Goal: Task Accomplishment & Management: Use online tool/utility

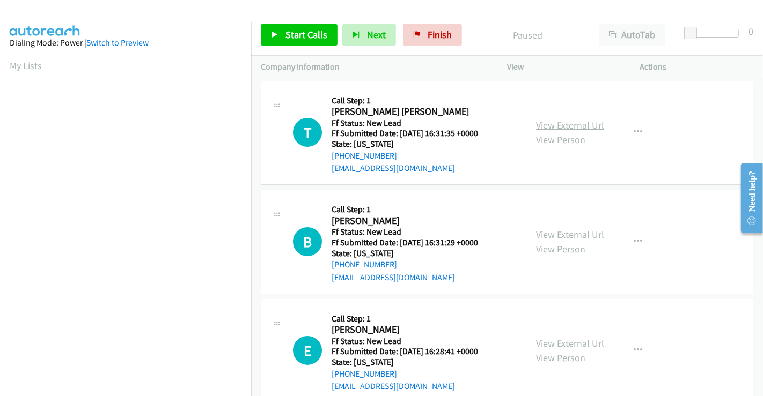
click at [579, 120] on link "View External Url" at bounding box center [570, 125] width 68 height 12
click at [571, 235] on link "View External Url" at bounding box center [570, 234] width 68 height 12
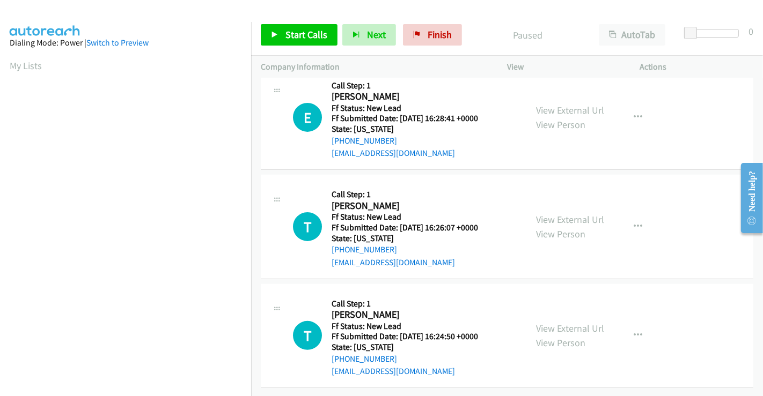
scroll to position [241, 0]
click at [562, 104] on link "View External Url" at bounding box center [570, 110] width 68 height 12
click at [556, 213] on link "View External Url" at bounding box center [570, 219] width 68 height 12
click at [563, 322] on link "View External Url" at bounding box center [570, 328] width 68 height 12
click at [296, 40] on span "Start Calls" at bounding box center [306, 34] width 42 height 12
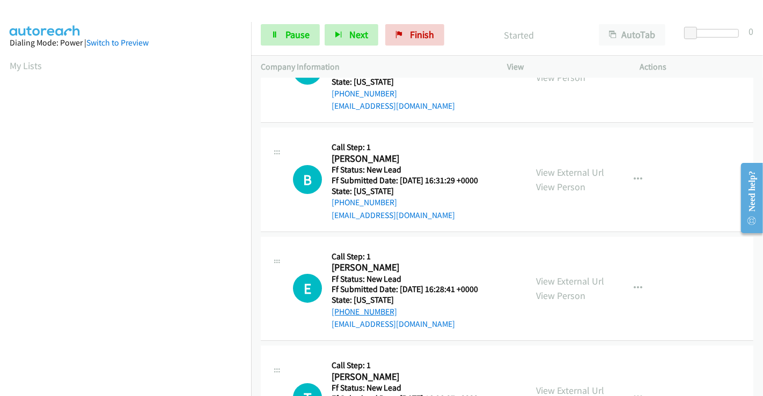
scroll to position [0, 0]
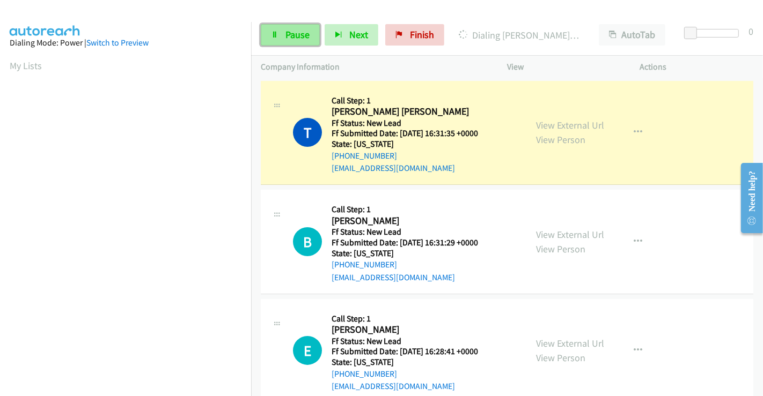
click at [292, 33] on span "Pause" at bounding box center [297, 34] width 24 height 12
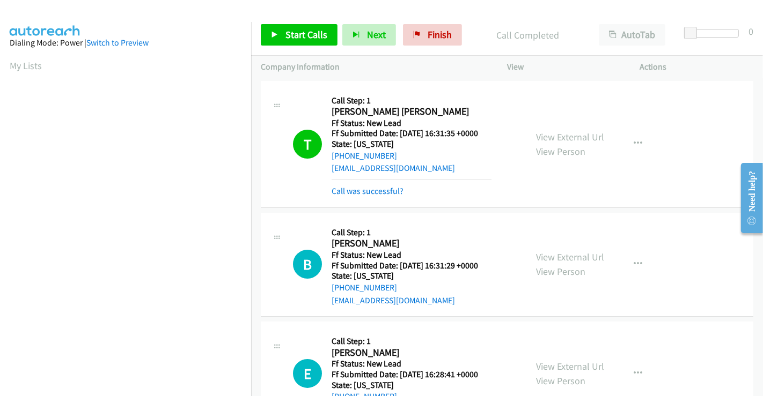
scroll to position [206, 0]
click at [294, 29] on span "Start Calls" at bounding box center [306, 34] width 42 height 12
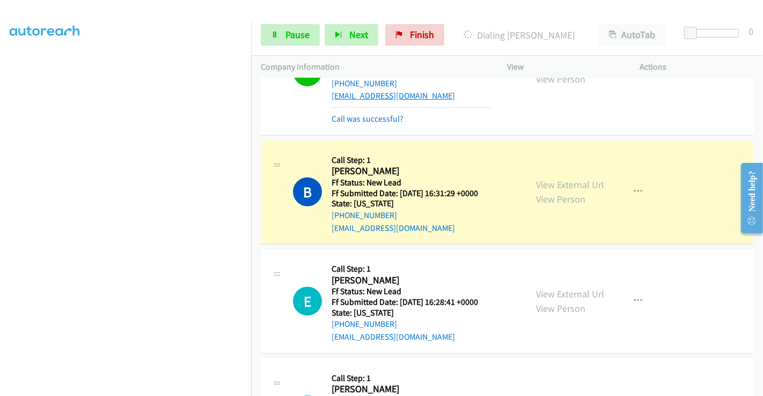
scroll to position [0, 0]
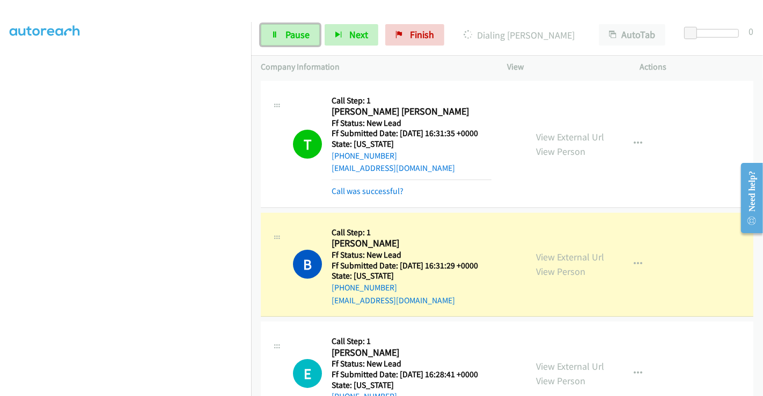
drag, startPoint x: 283, startPoint y: 31, endPoint x: 304, endPoint y: 71, distance: 45.1
click at [283, 31] on link "Pause" at bounding box center [290, 34] width 59 height 21
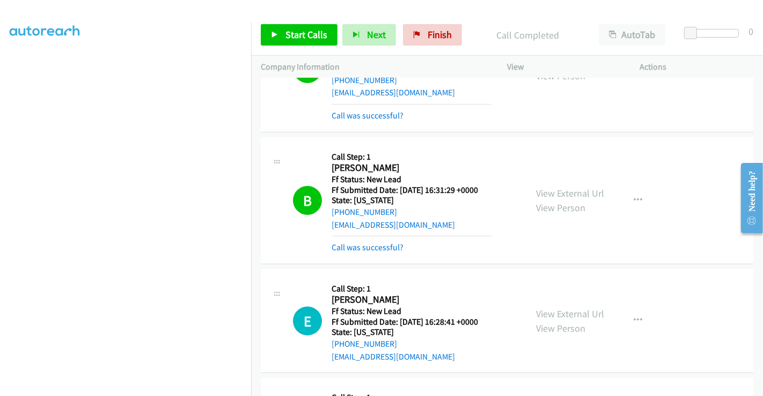
scroll to position [119, 0]
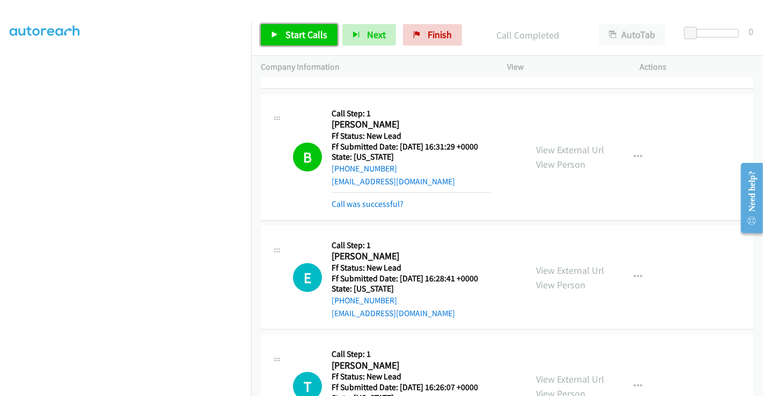
click at [302, 36] on span "Start Calls" at bounding box center [306, 34] width 42 height 12
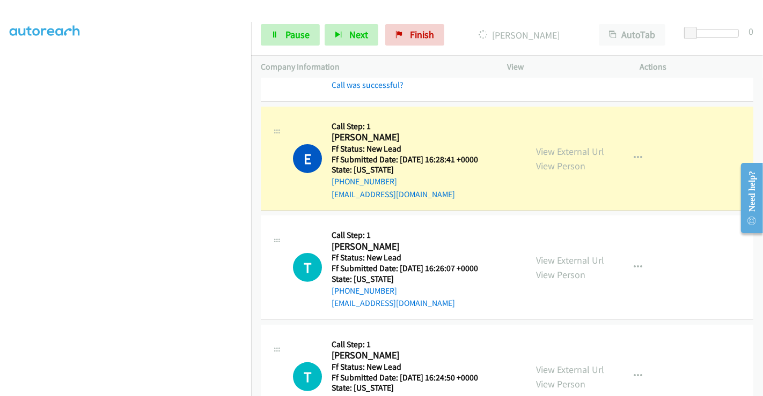
scroll to position [286, 0]
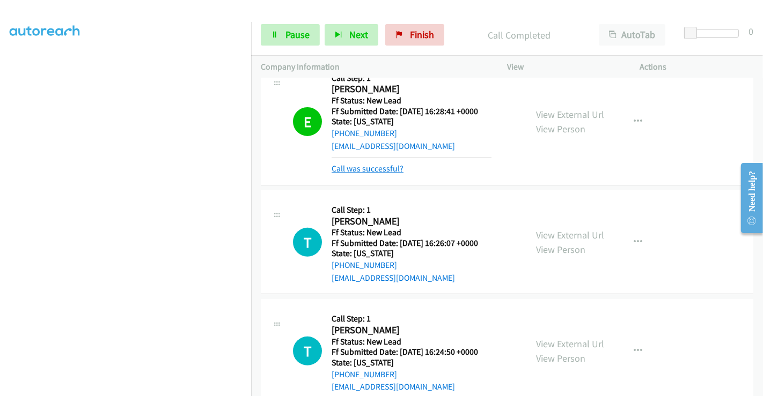
click at [387, 164] on link "Call was successful?" at bounding box center [367, 169] width 72 height 10
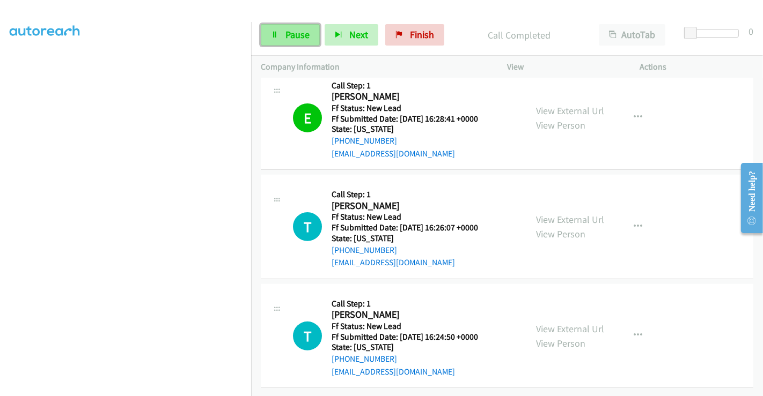
click at [296, 34] on span "Pause" at bounding box center [297, 34] width 24 height 12
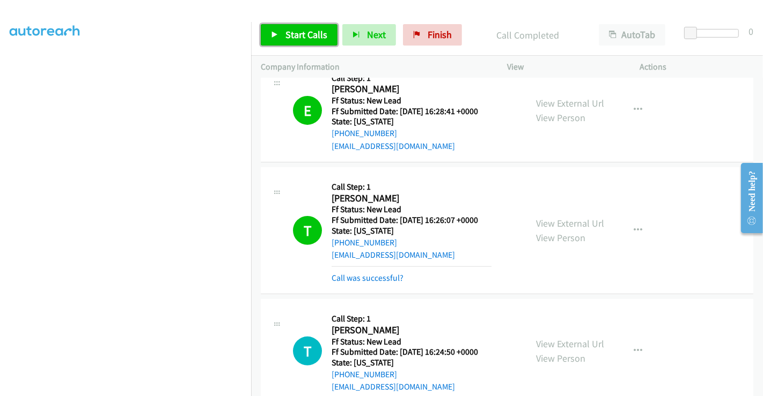
click at [306, 31] on span "Start Calls" at bounding box center [306, 34] width 42 height 12
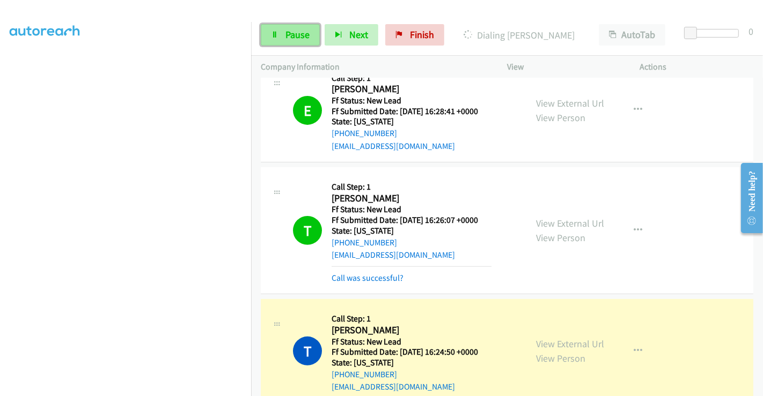
click at [277, 32] on icon at bounding box center [275, 36] width 8 height 8
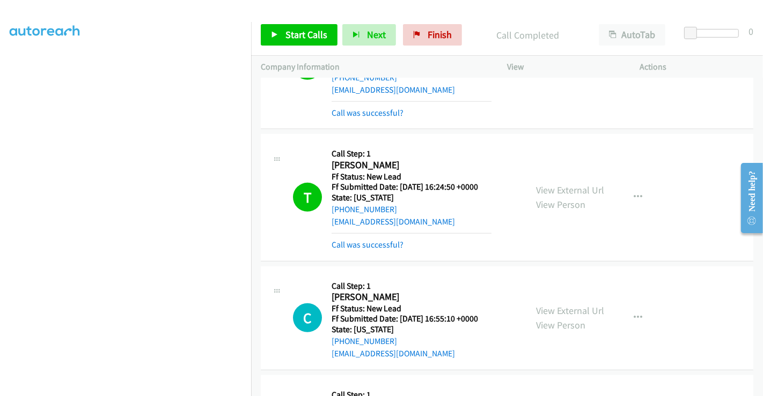
scroll to position [496, 0]
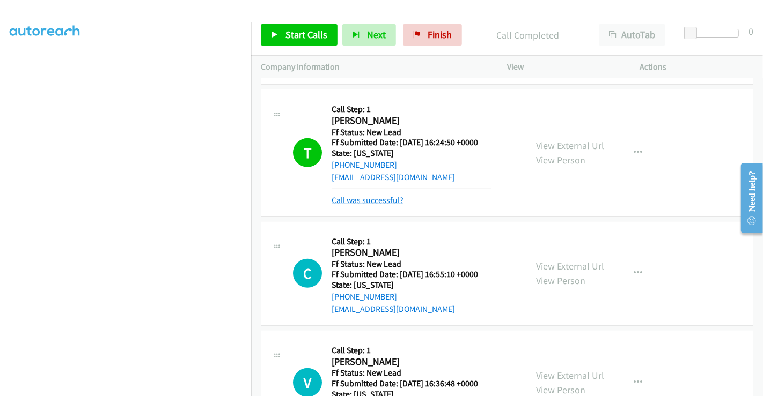
click at [382, 195] on link "Call was successful?" at bounding box center [367, 200] width 72 height 10
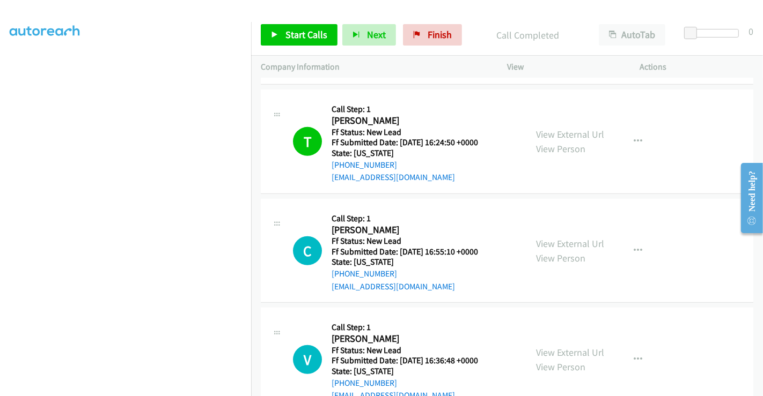
scroll to position [377, 0]
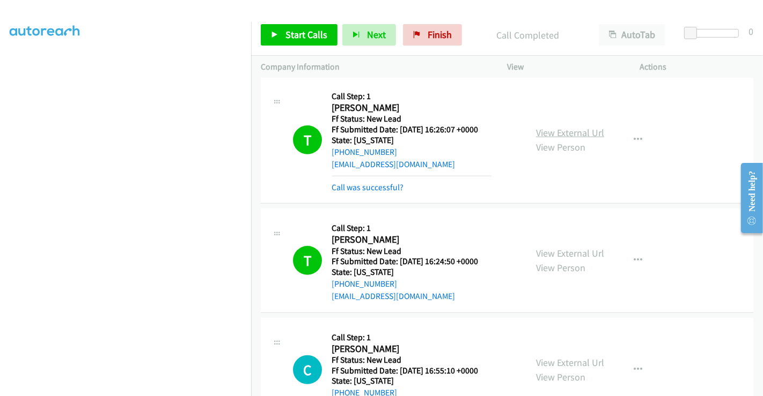
click at [542, 129] on link "View External Url" at bounding box center [570, 133] width 68 height 12
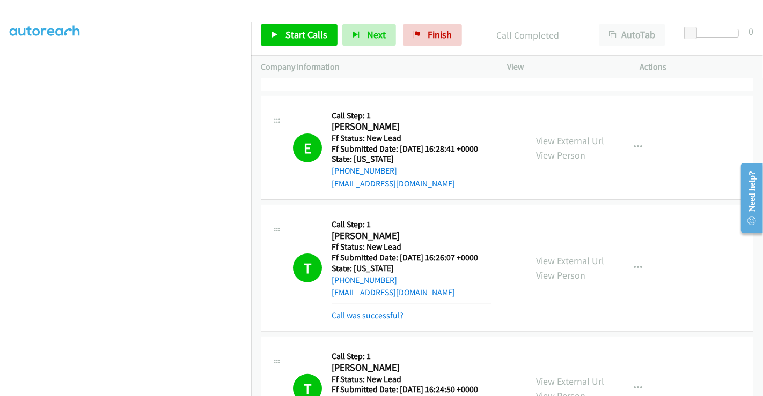
scroll to position [139, 0]
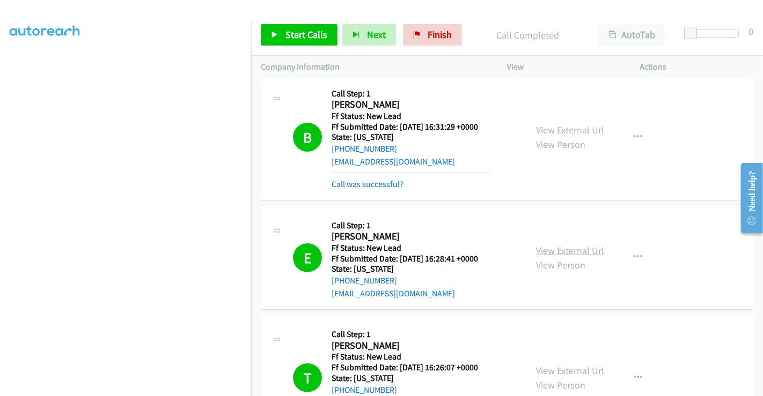
click at [548, 249] on link "View External Url" at bounding box center [570, 251] width 68 height 12
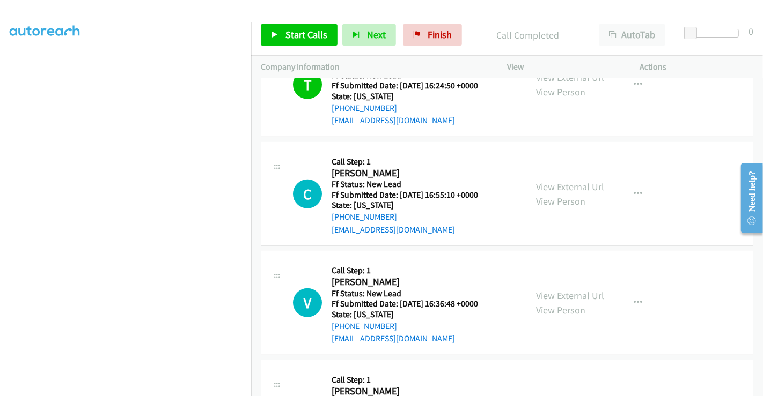
scroll to position [556, 0]
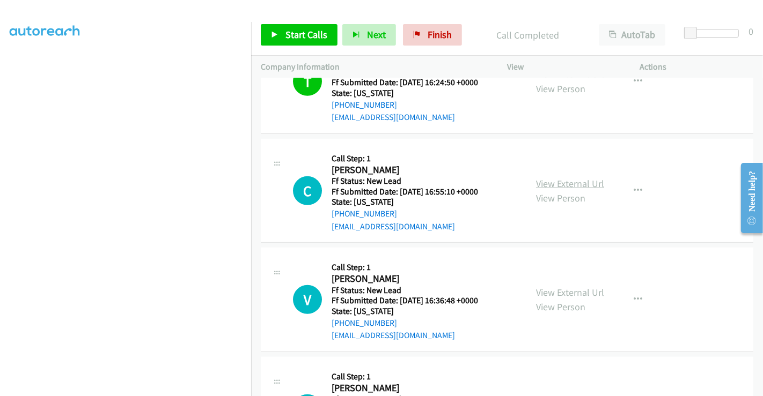
click at [555, 178] on link "View External Url" at bounding box center [570, 184] width 68 height 12
click at [564, 290] on link "View External Url" at bounding box center [570, 292] width 68 height 12
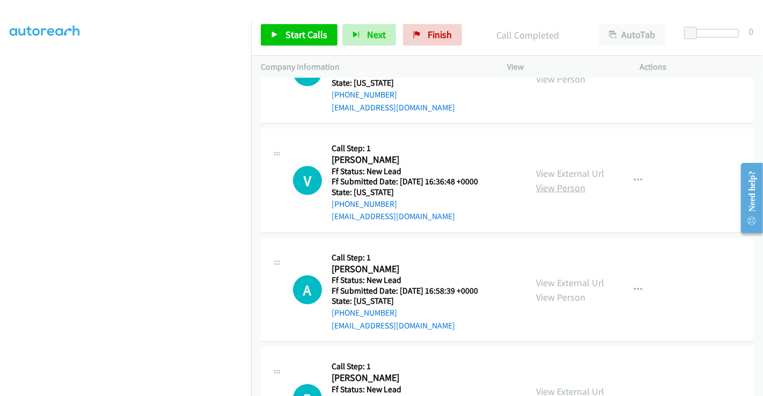
scroll to position [735, 0]
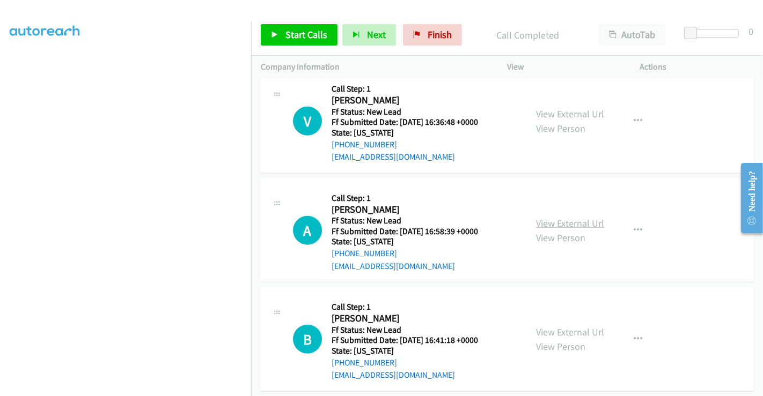
click at [567, 220] on link "View External Url" at bounding box center [570, 223] width 68 height 12
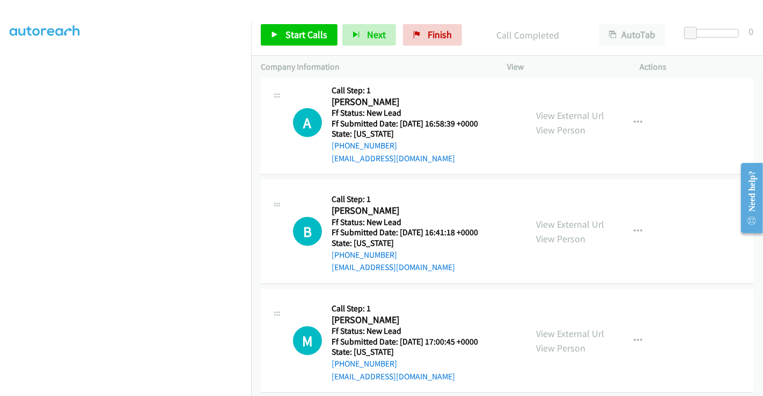
scroll to position [854, 0]
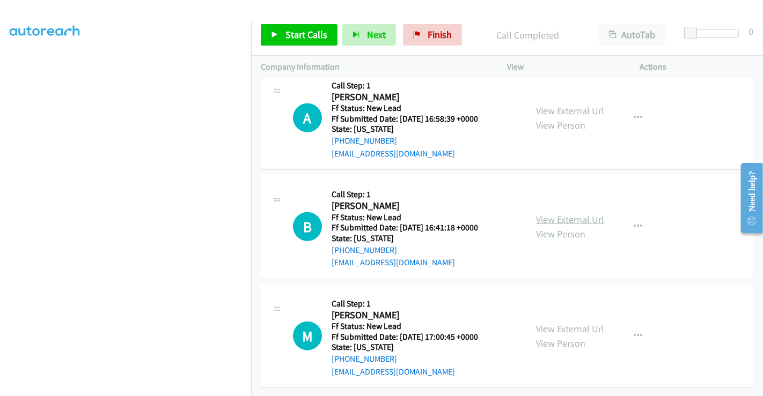
click at [562, 213] on link "View External Url" at bounding box center [570, 219] width 68 height 12
click at [559, 323] on link "View External Url" at bounding box center [570, 329] width 68 height 12
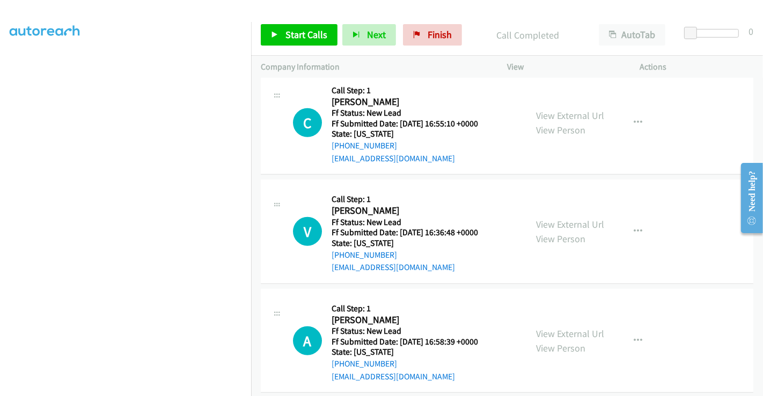
scroll to position [556, 0]
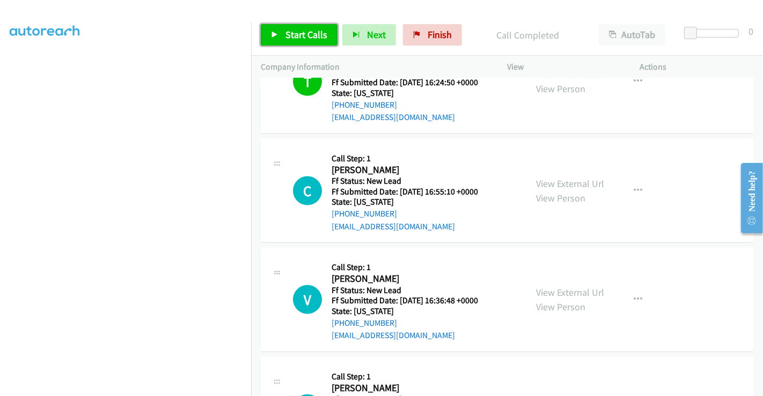
click at [305, 33] on span "Start Calls" at bounding box center [306, 34] width 42 height 12
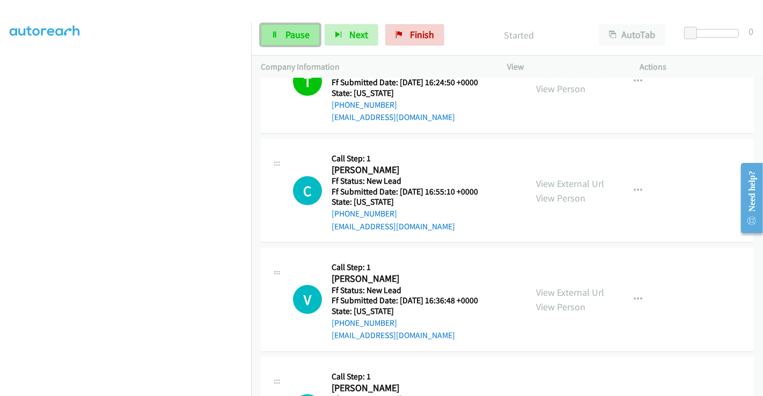
click at [310, 35] on link "Pause" at bounding box center [290, 34] width 59 height 21
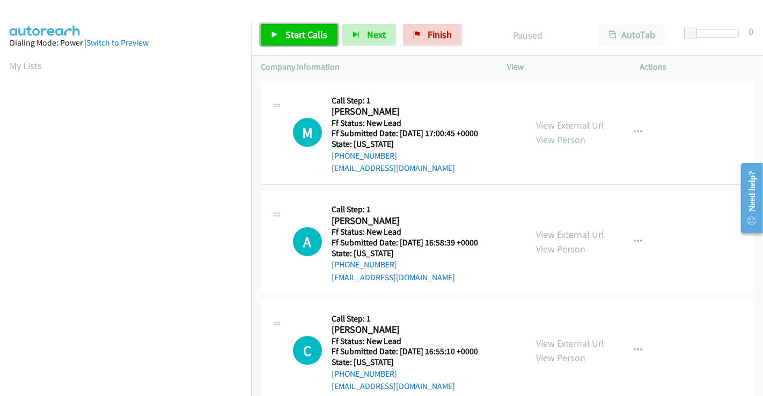
click at [307, 34] on span "Start Calls" at bounding box center [306, 34] width 42 height 12
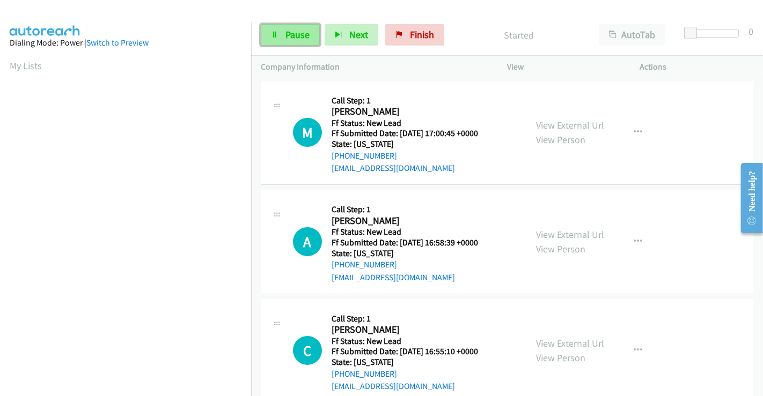
click at [299, 38] on span "Pause" at bounding box center [297, 34] width 24 height 12
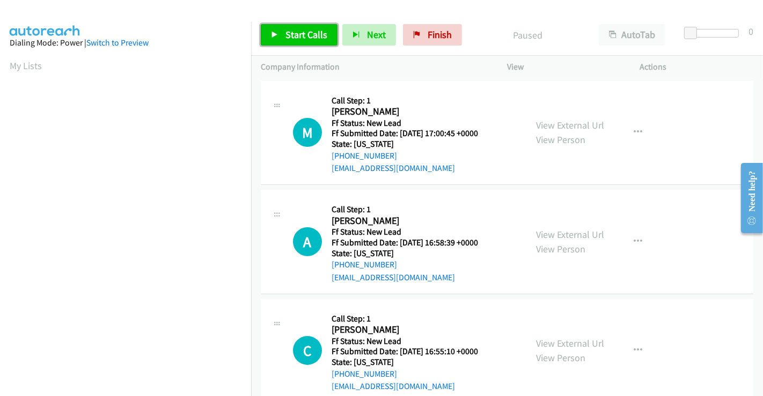
click at [319, 25] on link "Start Calls" at bounding box center [299, 34] width 77 height 21
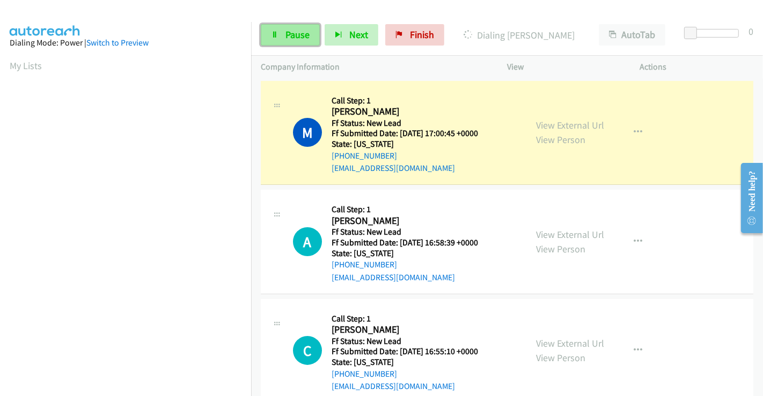
click at [292, 38] on span "Pause" at bounding box center [297, 34] width 24 height 12
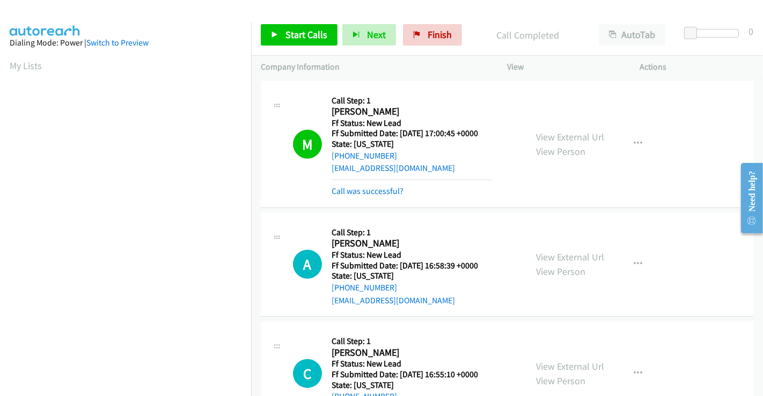
scroll to position [206, 0]
click at [301, 40] on span "Start Calls" at bounding box center [306, 34] width 42 height 12
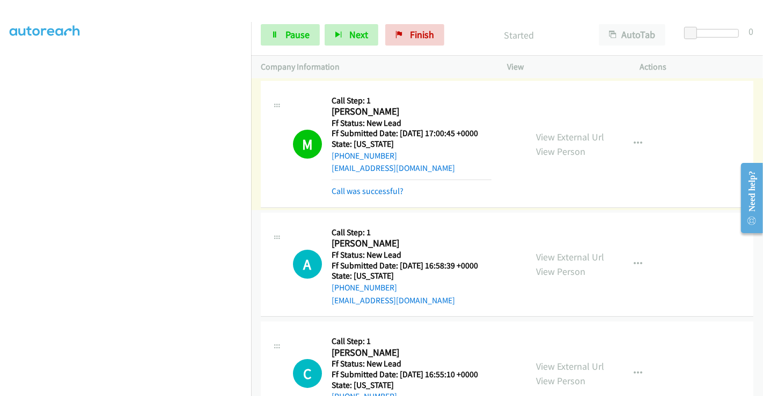
click at [383, 190] on link "Call was successful?" at bounding box center [367, 191] width 72 height 10
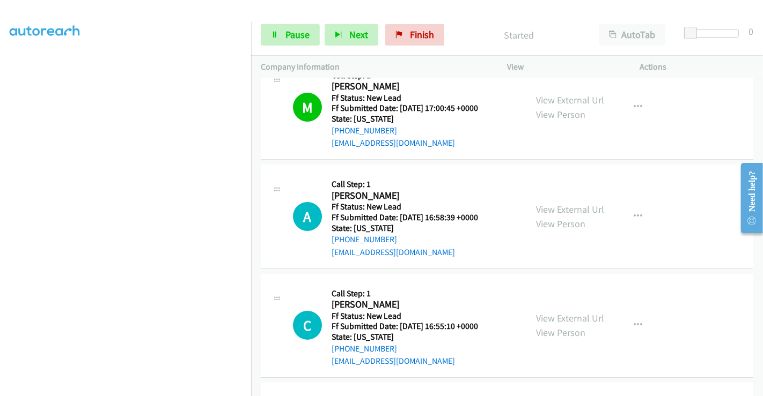
scroll to position [60, 0]
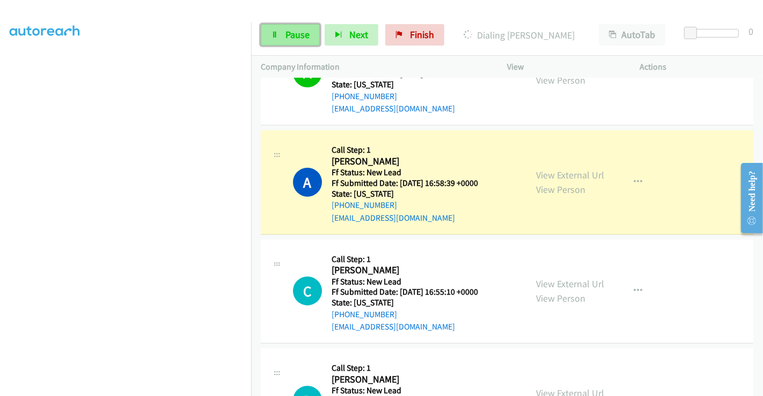
click at [290, 32] on span "Pause" at bounding box center [297, 34] width 24 height 12
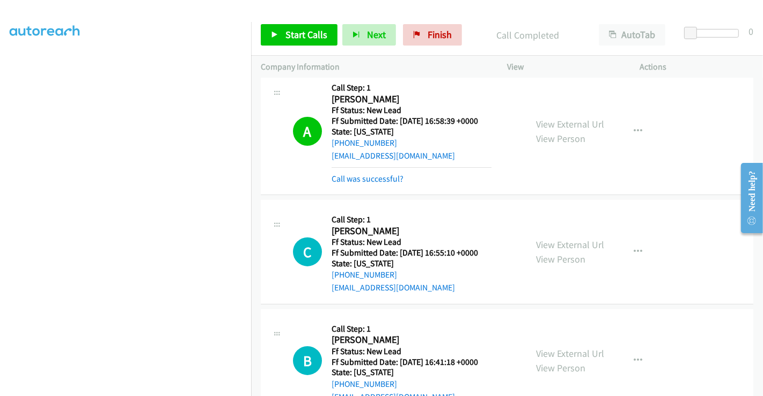
scroll to position [179, 0]
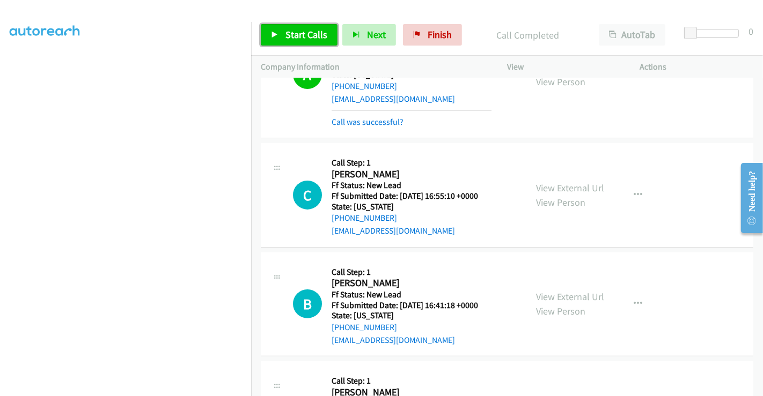
click at [299, 31] on span "Start Calls" at bounding box center [306, 34] width 42 height 12
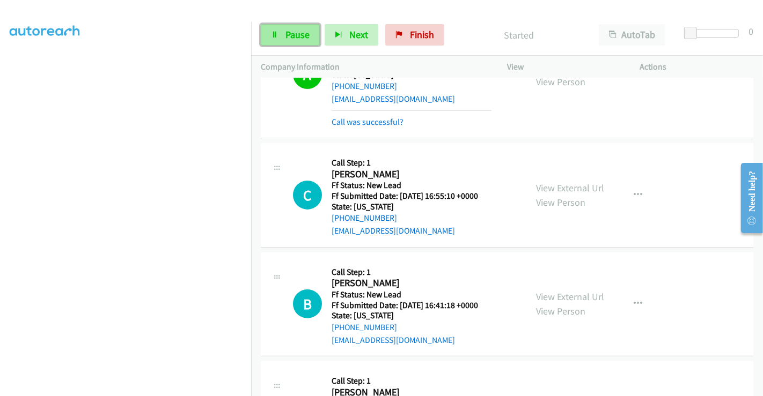
click at [292, 33] on span "Pause" at bounding box center [297, 34] width 24 height 12
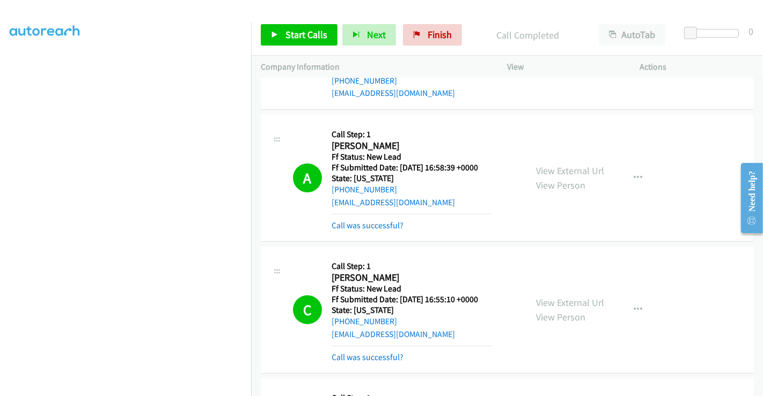
scroll to position [0, 0]
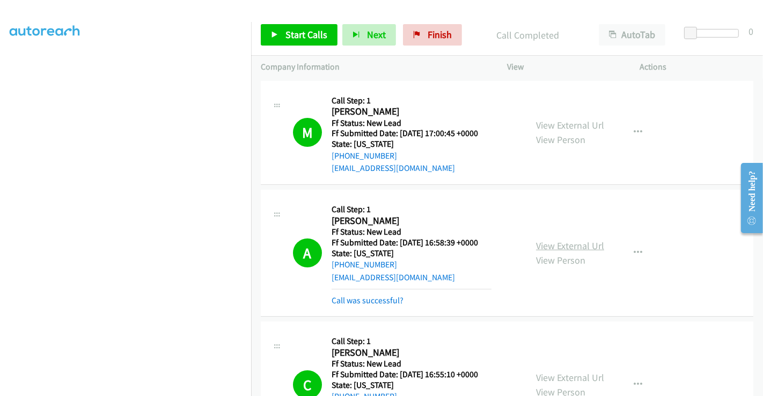
click at [573, 245] on link "View External Url" at bounding box center [570, 246] width 68 height 12
click at [306, 42] on link "Start Calls" at bounding box center [299, 34] width 77 height 21
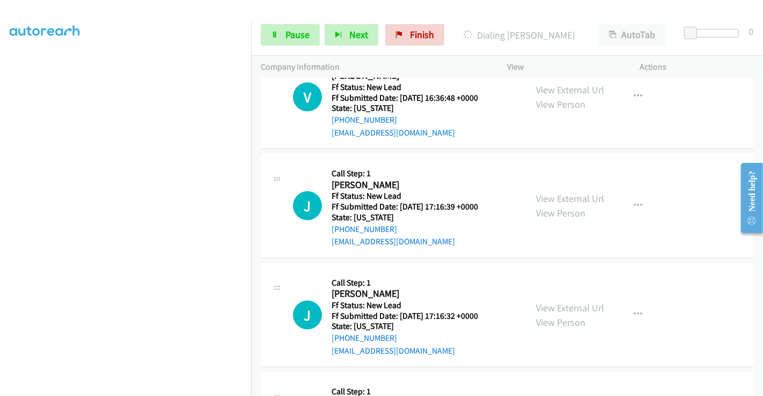
scroll to position [596, 0]
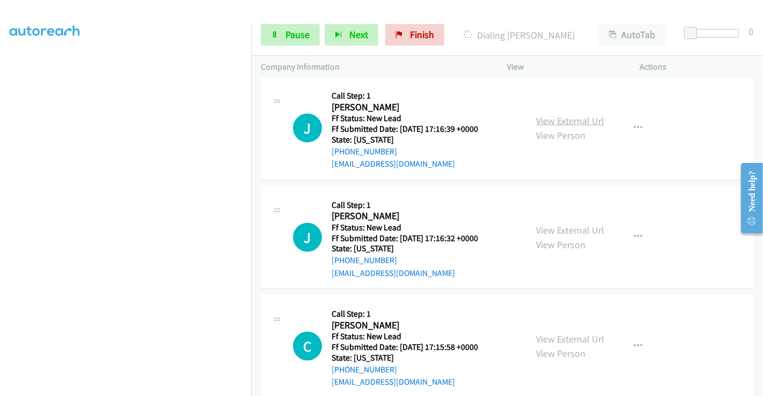
click at [553, 116] on link "View External Url" at bounding box center [570, 121] width 68 height 12
click at [556, 227] on link "View External Url" at bounding box center [570, 230] width 68 height 12
click at [551, 335] on link "View External Url" at bounding box center [570, 339] width 68 height 12
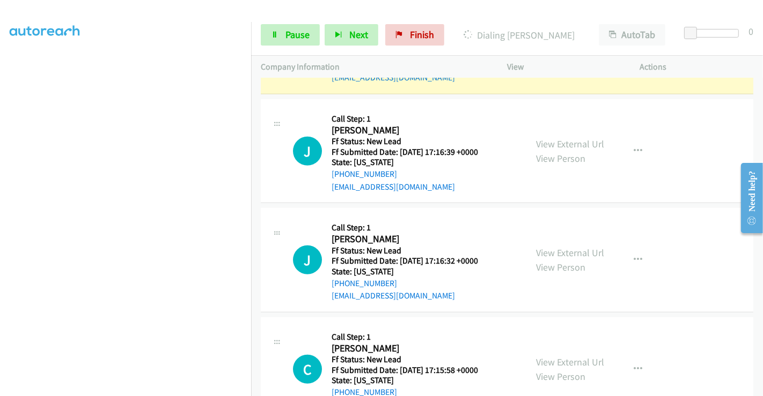
scroll to position [618, 0]
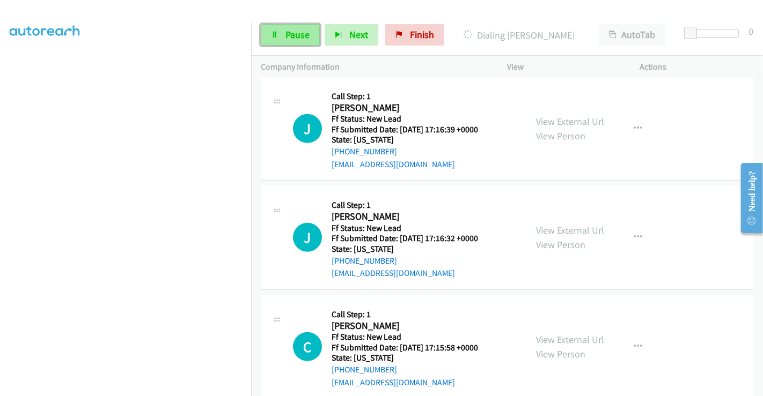
click at [297, 33] on span "Pause" at bounding box center [297, 34] width 24 height 12
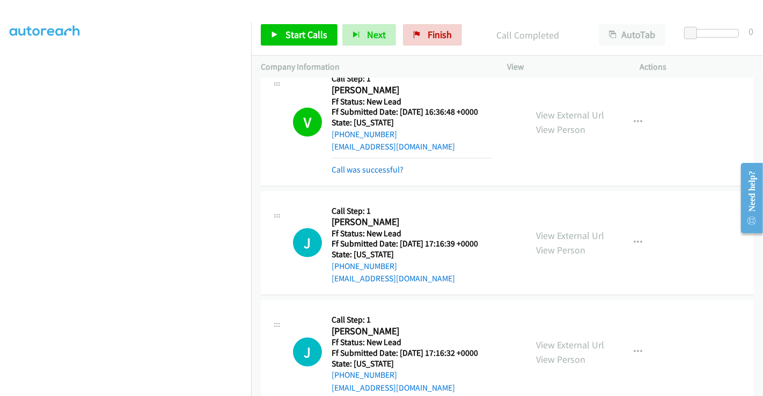
scroll to position [460, 0]
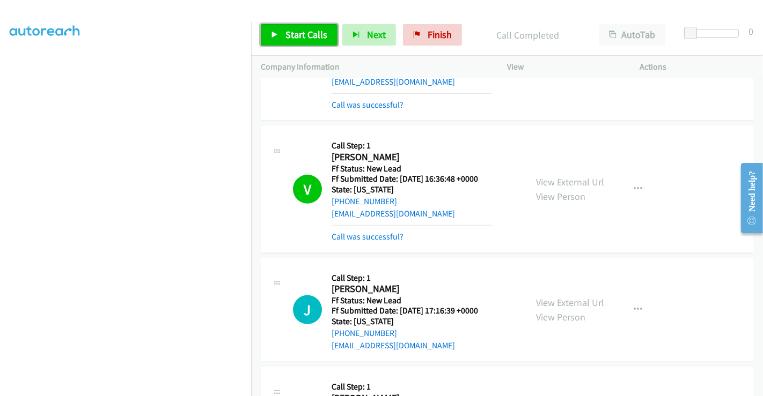
click at [299, 28] on link "Start Calls" at bounding box center [299, 34] width 77 height 21
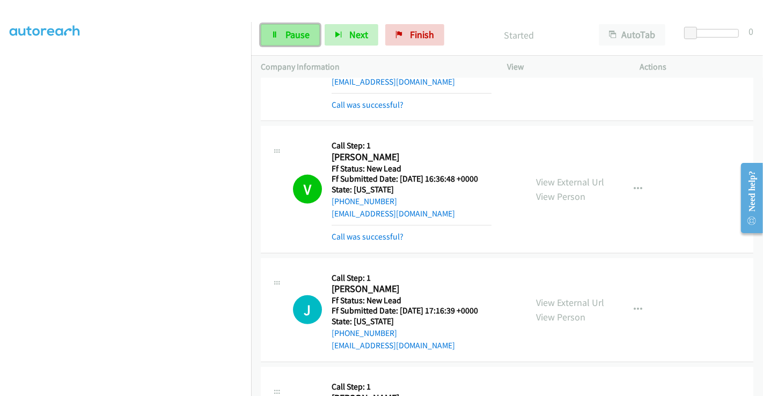
click at [298, 33] on span "Pause" at bounding box center [297, 34] width 24 height 12
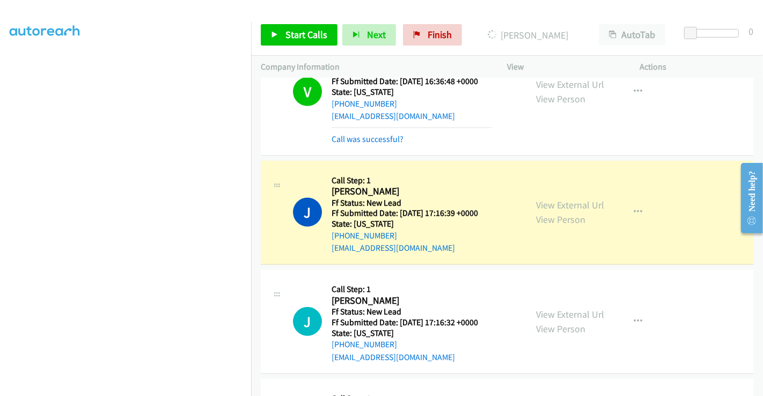
scroll to position [579, 0]
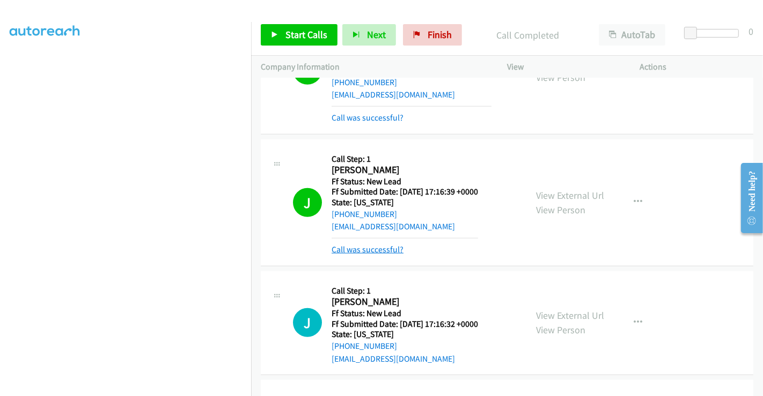
click at [373, 247] on link "Call was successful?" at bounding box center [367, 250] width 72 height 10
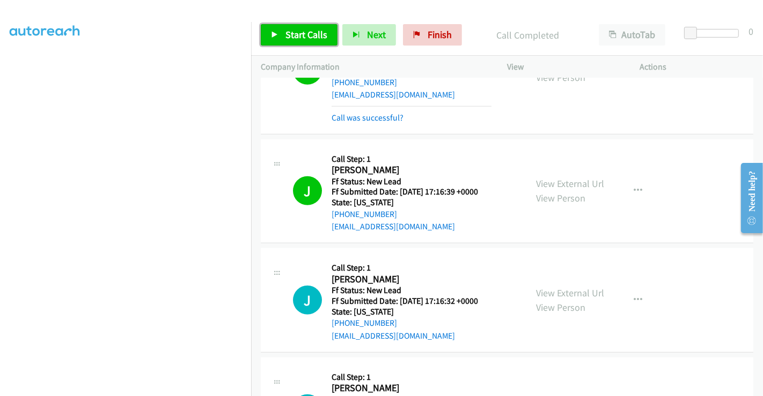
click at [306, 36] on span "Start Calls" at bounding box center [306, 34] width 42 height 12
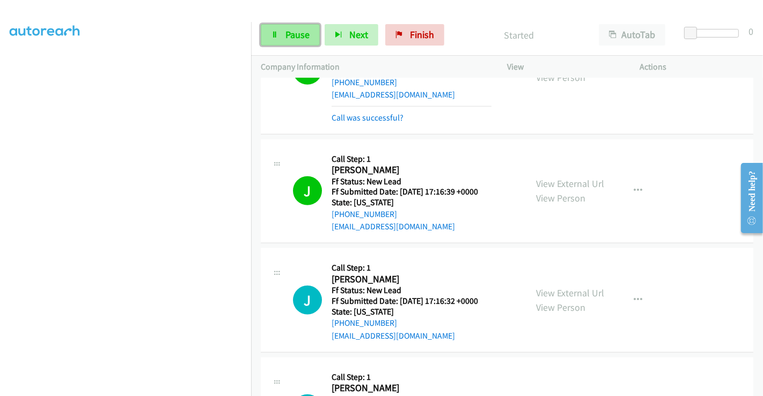
click at [290, 33] on span "Pause" at bounding box center [297, 34] width 24 height 12
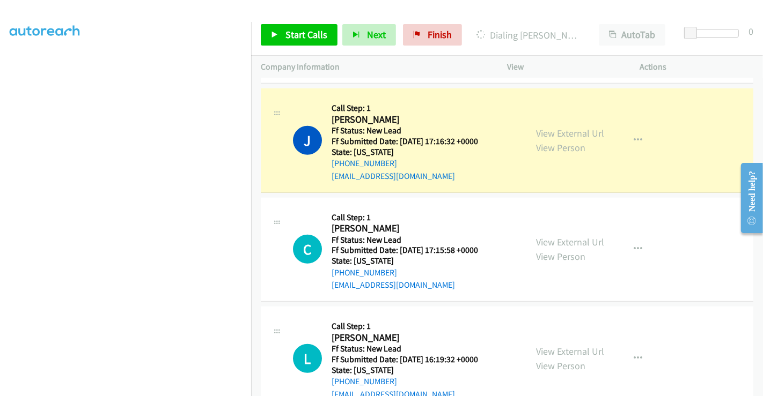
scroll to position [757, 0]
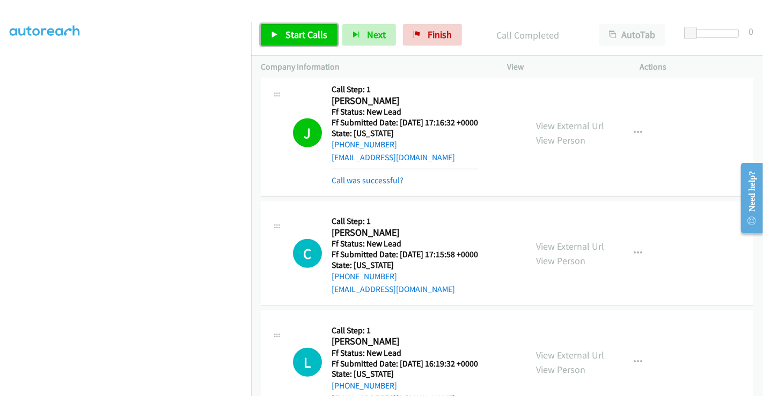
click at [314, 38] on span "Start Calls" at bounding box center [306, 34] width 42 height 12
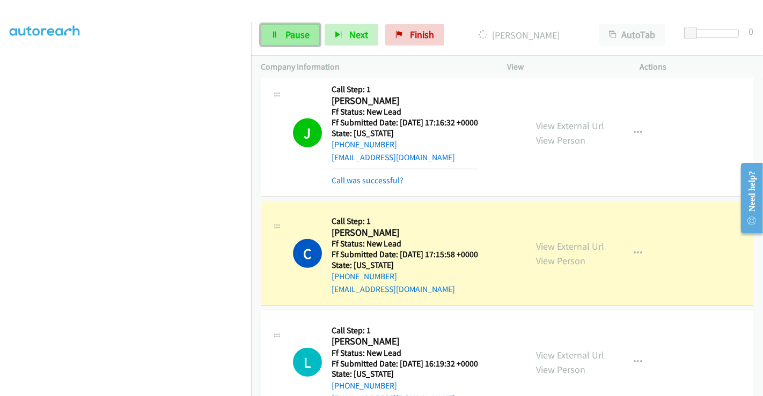
click at [290, 31] on span "Pause" at bounding box center [297, 34] width 24 height 12
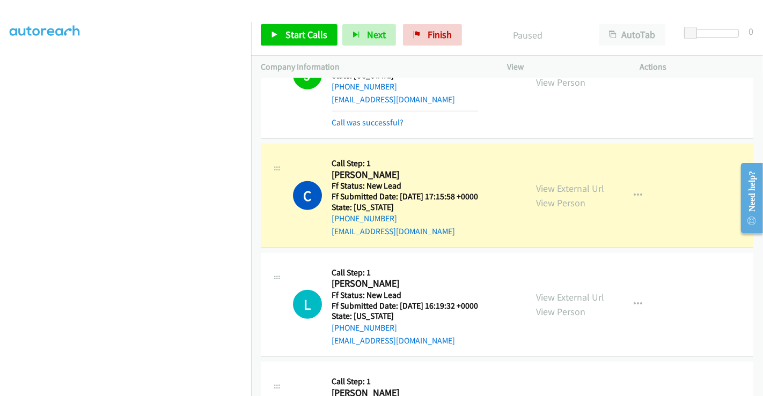
scroll to position [899, 0]
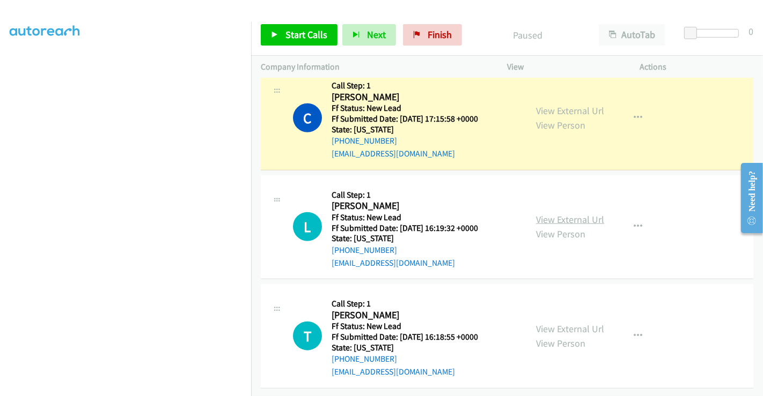
click at [565, 213] on link "View External Url" at bounding box center [570, 219] width 68 height 12
click at [549, 323] on link "View External Url" at bounding box center [570, 329] width 68 height 12
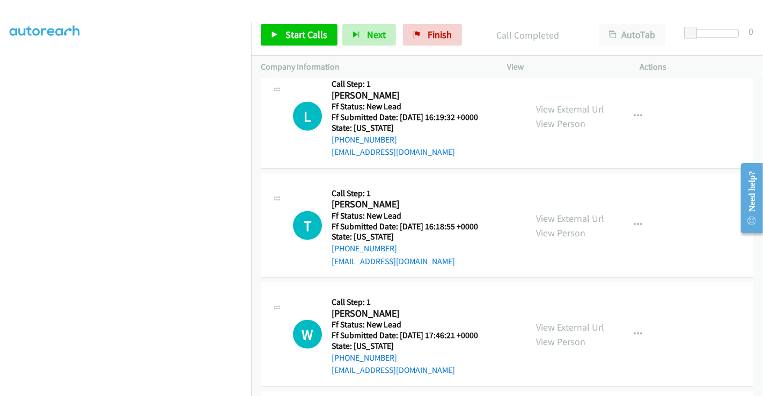
scroll to position [959, 0]
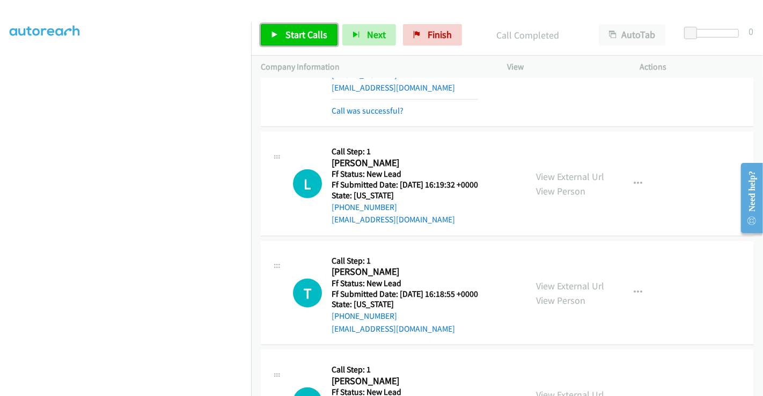
click at [285, 35] on span "Start Calls" at bounding box center [306, 34] width 42 height 12
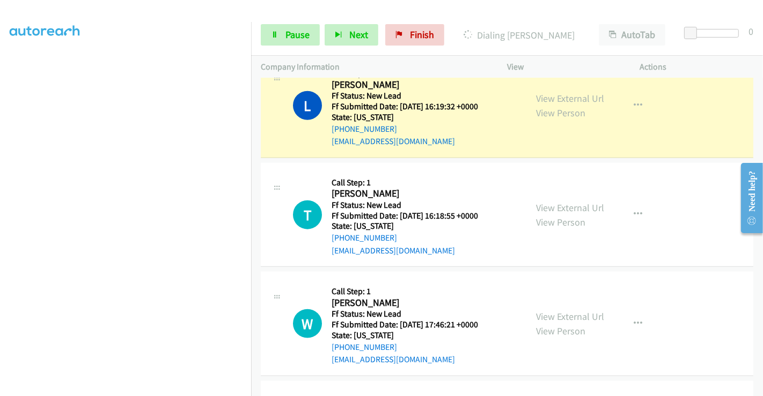
scroll to position [1019, 0]
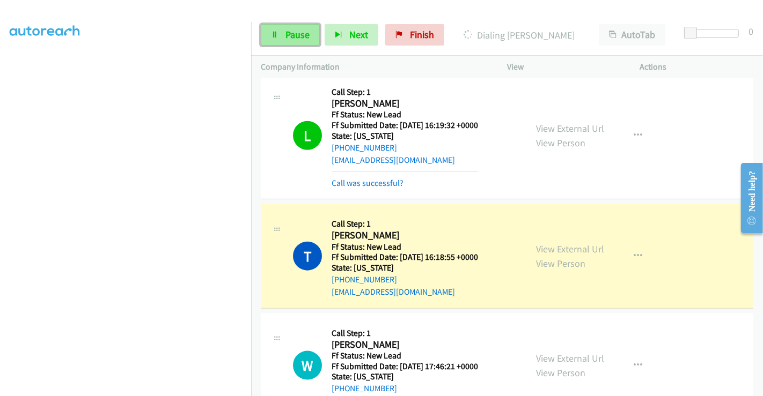
click at [294, 35] on span "Pause" at bounding box center [297, 34] width 24 height 12
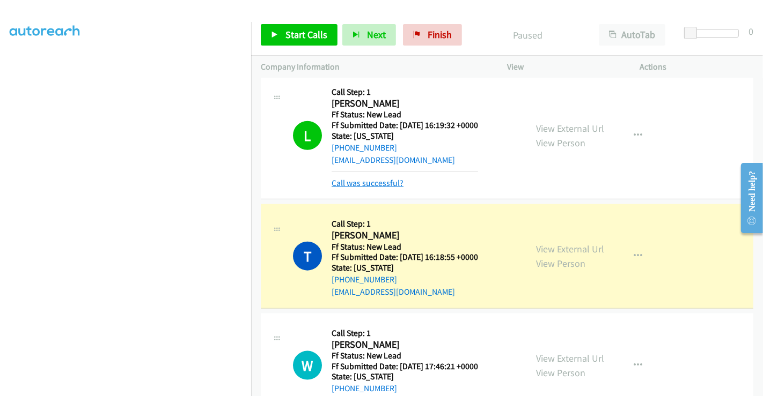
click at [378, 184] on link "Call was successful?" at bounding box center [367, 183] width 72 height 10
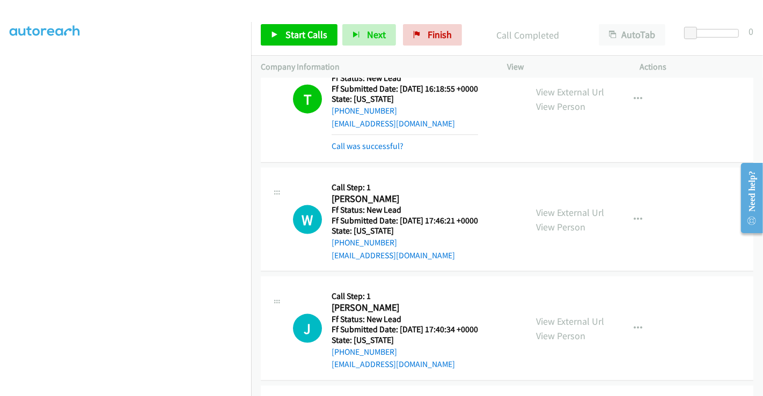
scroll to position [1138, 0]
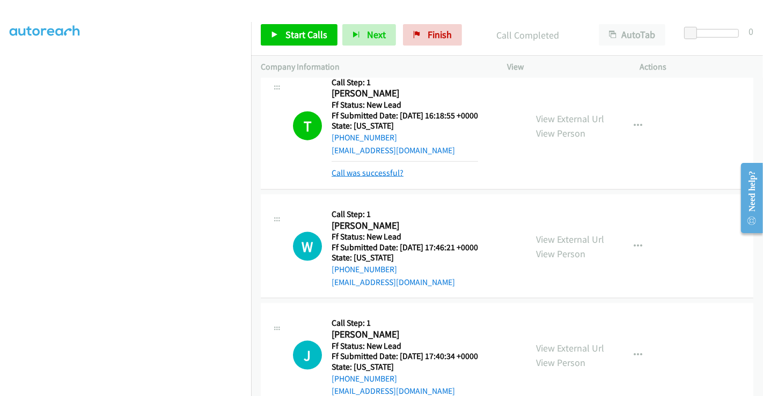
click at [377, 168] on link "Call was successful?" at bounding box center [367, 173] width 72 height 10
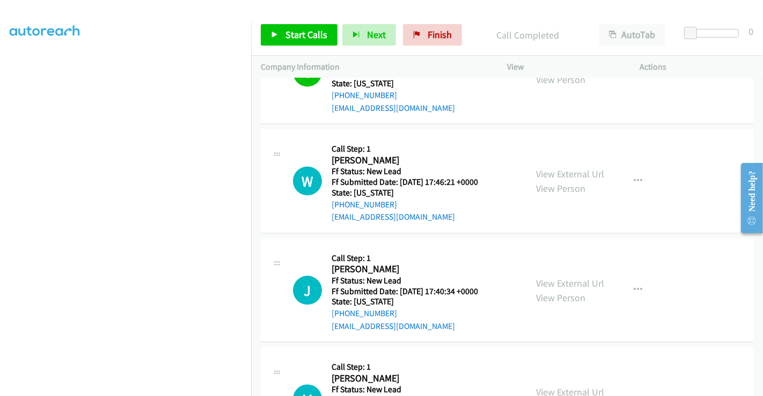
scroll to position [1257, 0]
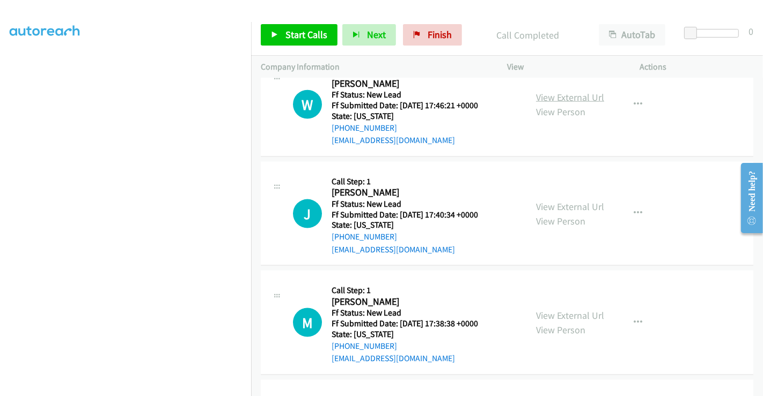
click at [567, 92] on link "View External Url" at bounding box center [570, 97] width 68 height 12
click at [572, 204] on link "View External Url" at bounding box center [570, 207] width 68 height 12
click at [558, 311] on link "View External Url" at bounding box center [570, 315] width 68 height 12
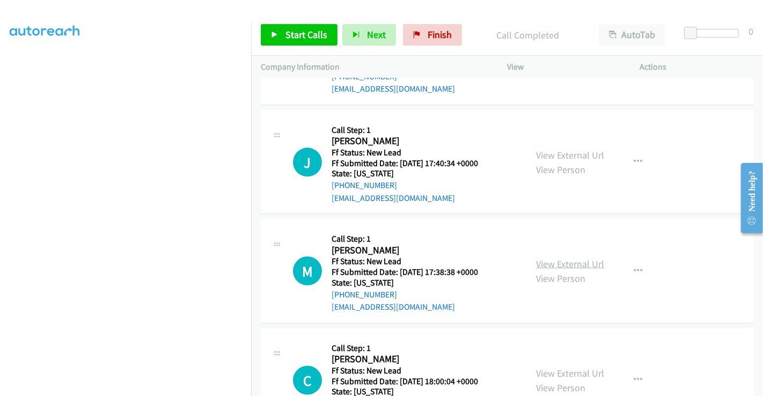
scroll to position [1358, 0]
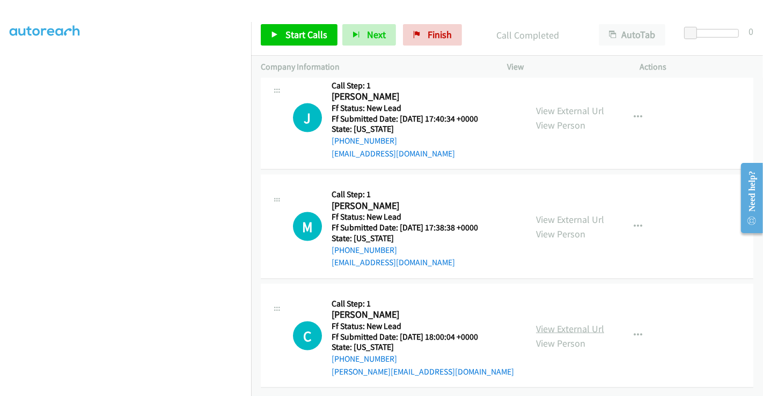
click at [562, 323] on link "View External Url" at bounding box center [570, 329] width 68 height 12
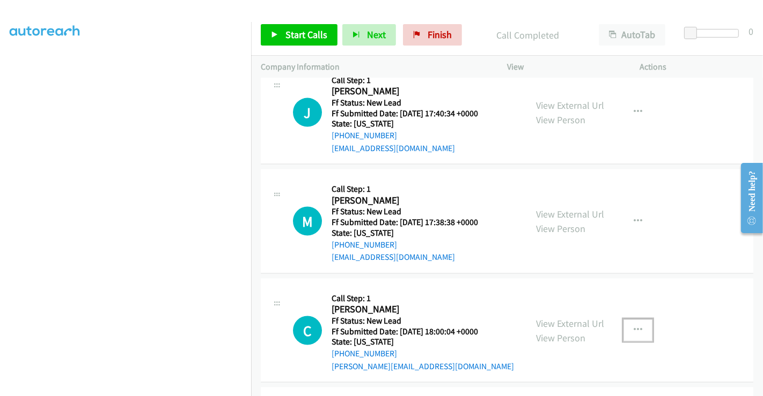
click at [633, 326] on icon "button" at bounding box center [637, 330] width 9 height 9
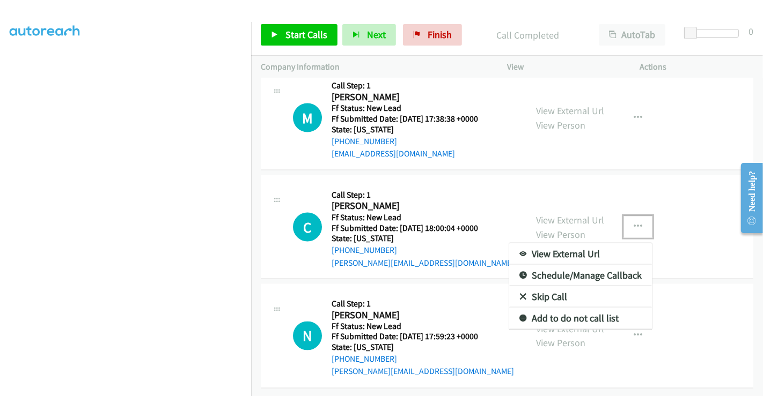
click at [537, 286] on link "Skip Call" at bounding box center [580, 296] width 143 height 21
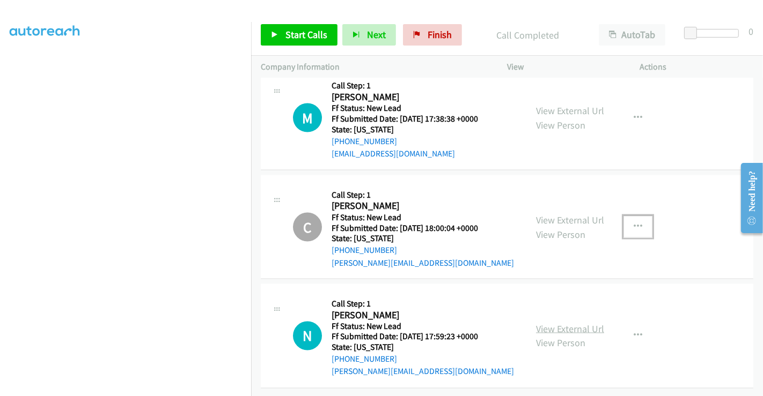
click at [558, 323] on link "View External Url" at bounding box center [570, 329] width 68 height 12
click at [292, 36] on span "Start Calls" at bounding box center [306, 34] width 42 height 12
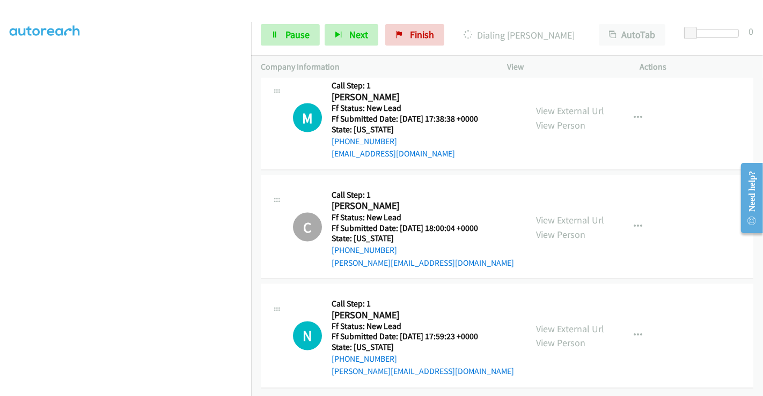
scroll to position [1229, 0]
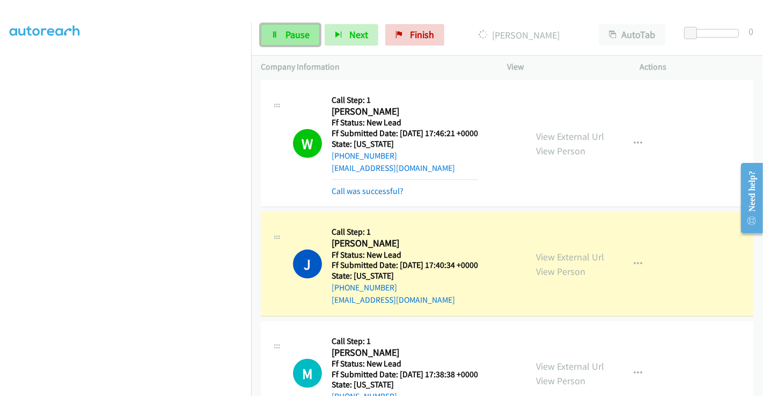
click at [290, 30] on span "Pause" at bounding box center [297, 34] width 24 height 12
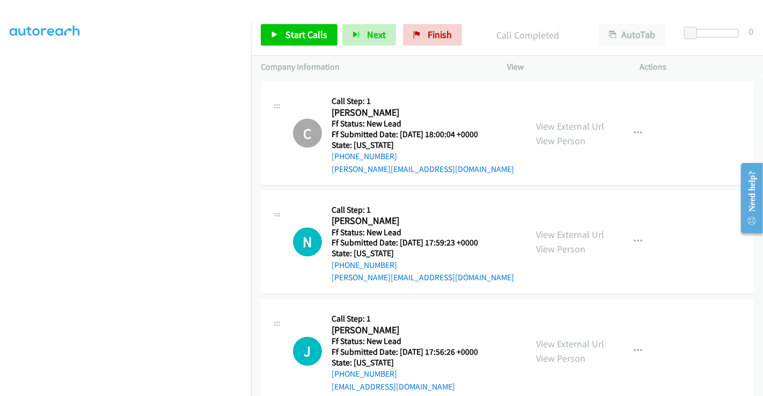
scroll to position [1422, 0]
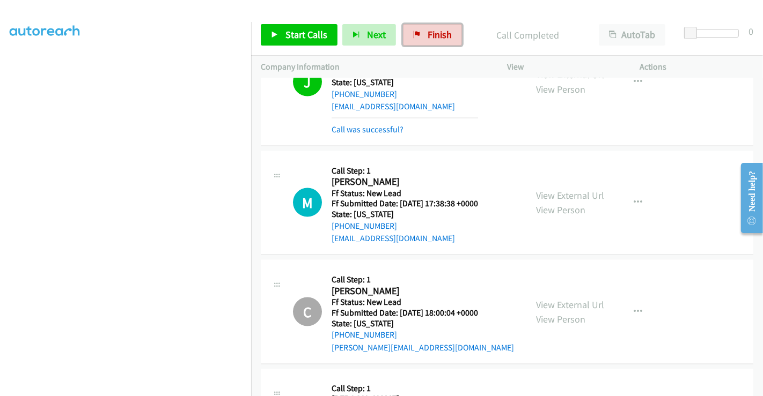
drag, startPoint x: 423, startPoint y: 34, endPoint x: 423, endPoint y: 63, distance: 29.0
click at [423, 34] on link "Finish" at bounding box center [432, 34] width 59 height 21
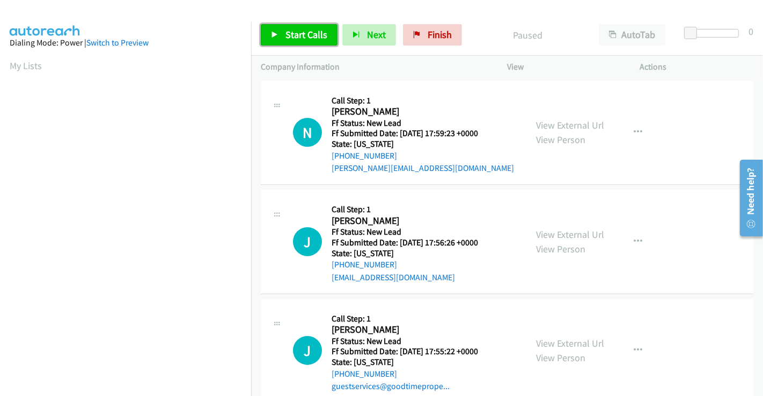
click at [297, 34] on span "Start Calls" at bounding box center [306, 34] width 42 height 12
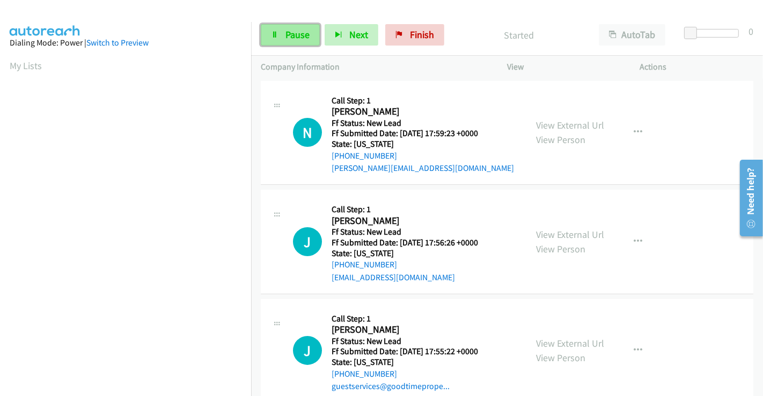
click at [296, 35] on span "Pause" at bounding box center [297, 34] width 24 height 12
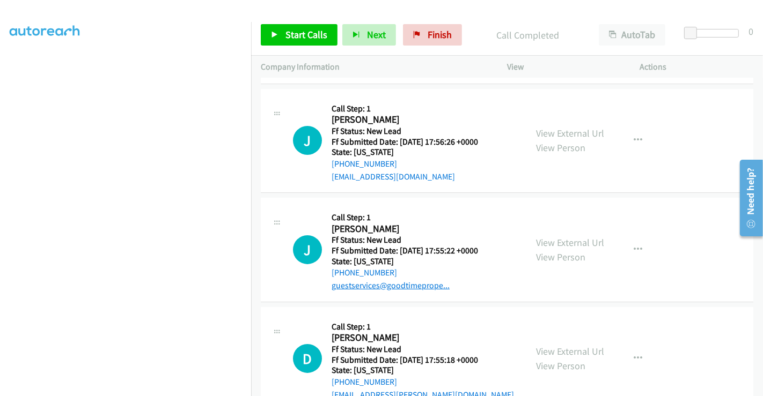
scroll to position [286, 0]
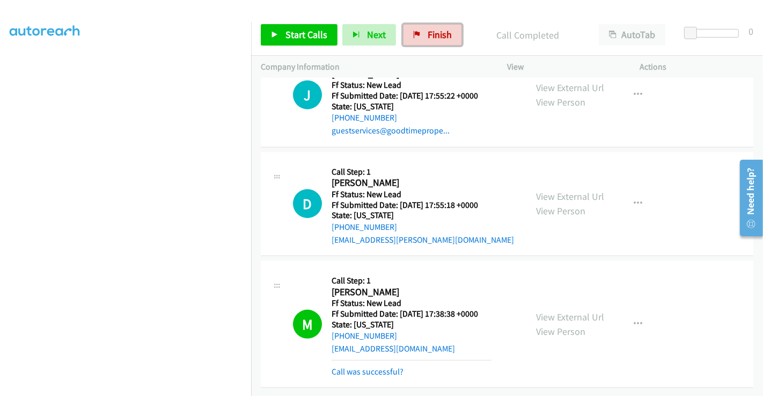
drag, startPoint x: 423, startPoint y: 37, endPoint x: 421, endPoint y: 63, distance: 25.8
click at [423, 37] on link "Finish" at bounding box center [432, 34] width 59 height 21
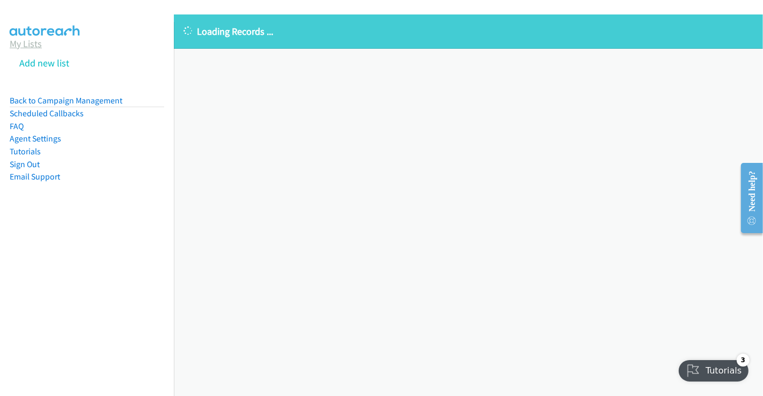
click at [34, 42] on link "My Lists" at bounding box center [26, 44] width 32 height 12
